Goal: Book appointment/travel/reservation

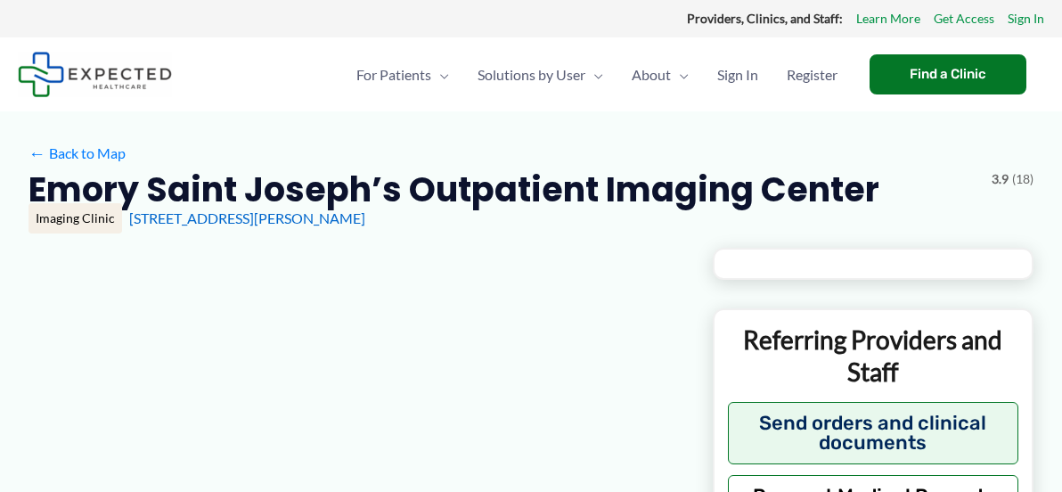
type input "**********"
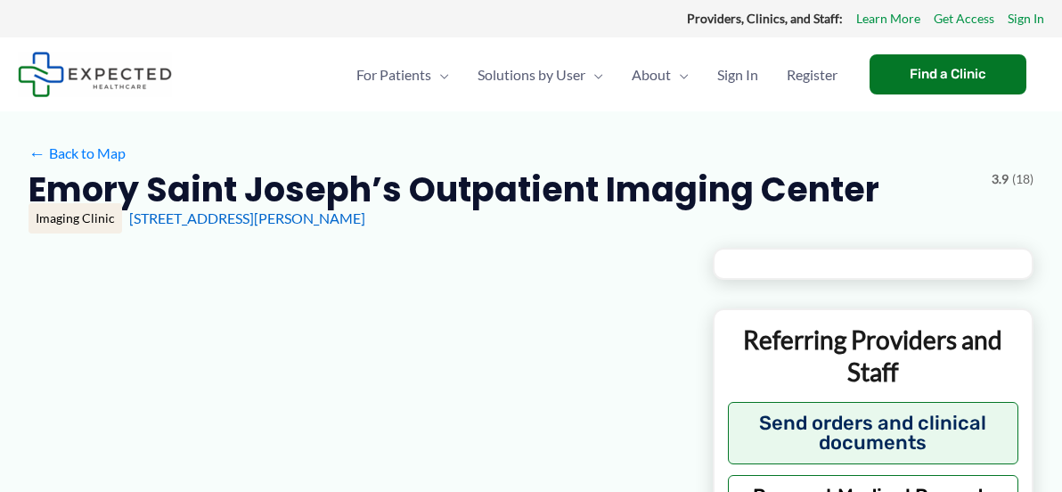
type input "**********"
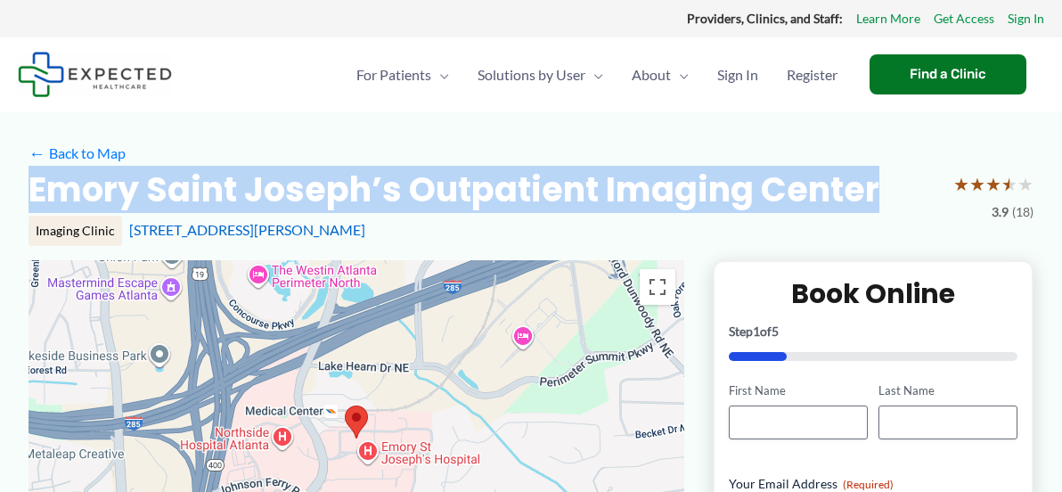
drag, startPoint x: 895, startPoint y: 200, endPoint x: 24, endPoint y: 193, distance: 871.4
copy h2 "Emory Saint Joseph’s Outpatient Imaging Center"
